Goal: Transaction & Acquisition: Purchase product/service

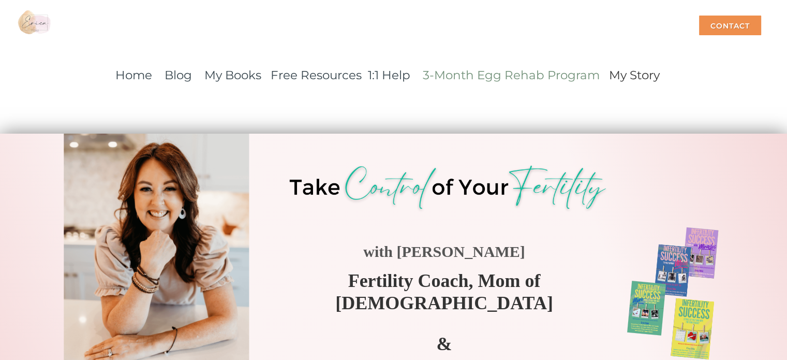
click at [473, 80] on link "3-Month Egg Rehab Program" at bounding box center [511, 75] width 177 height 14
click at [505, 72] on link "3-Month Egg Rehab Program" at bounding box center [511, 75] width 177 height 14
